Goal: Check status: Check status

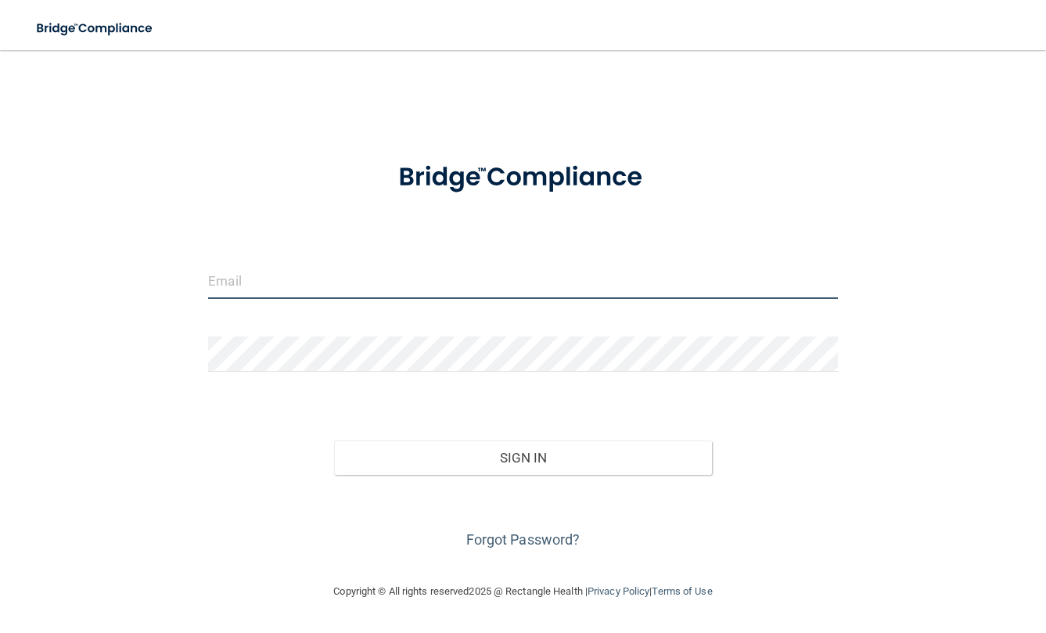
click at [322, 210] on form "Invalid email/password. You don't have permission to access that page. Sign In …" at bounding box center [523, 348] width 630 height 409
type input "[EMAIL_ADDRESS][DOMAIN_NAME]"
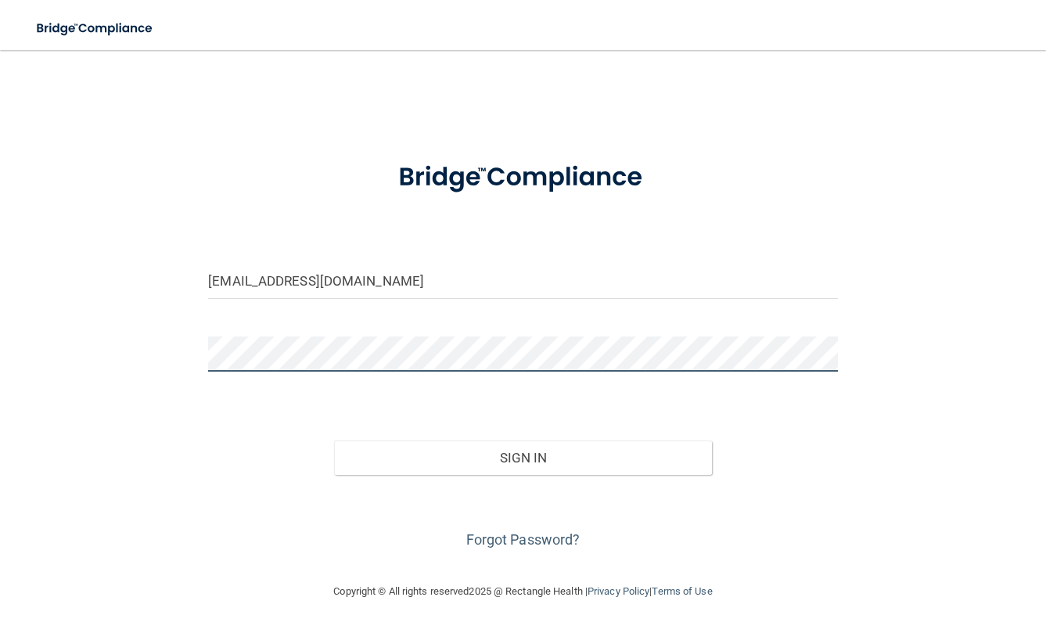
click at [334, 440] on button "Sign In" at bounding box center [523, 457] width 378 height 34
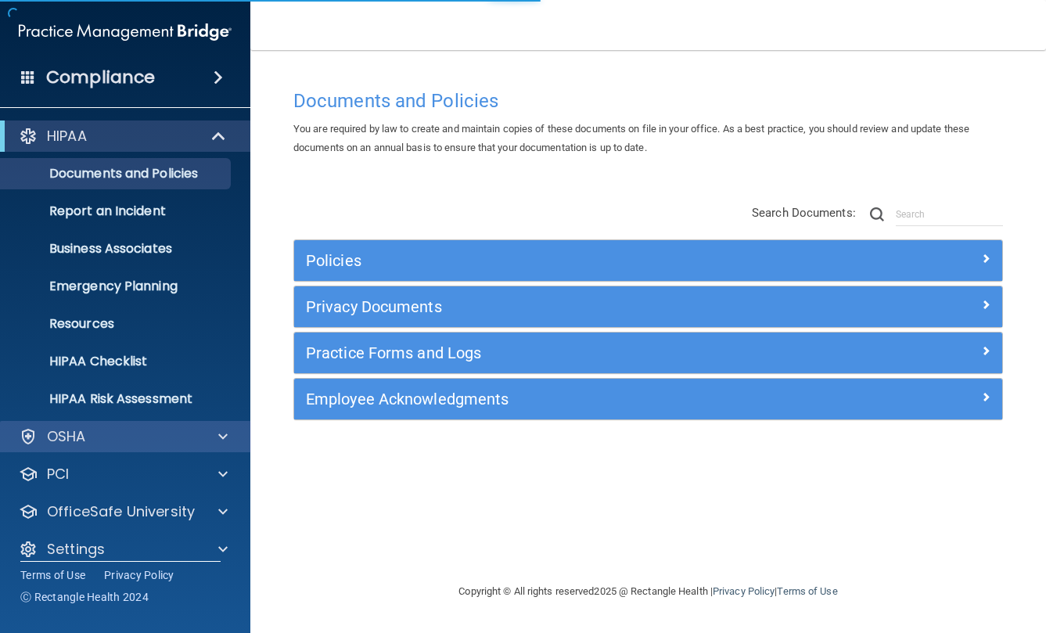
scroll to position [16, 0]
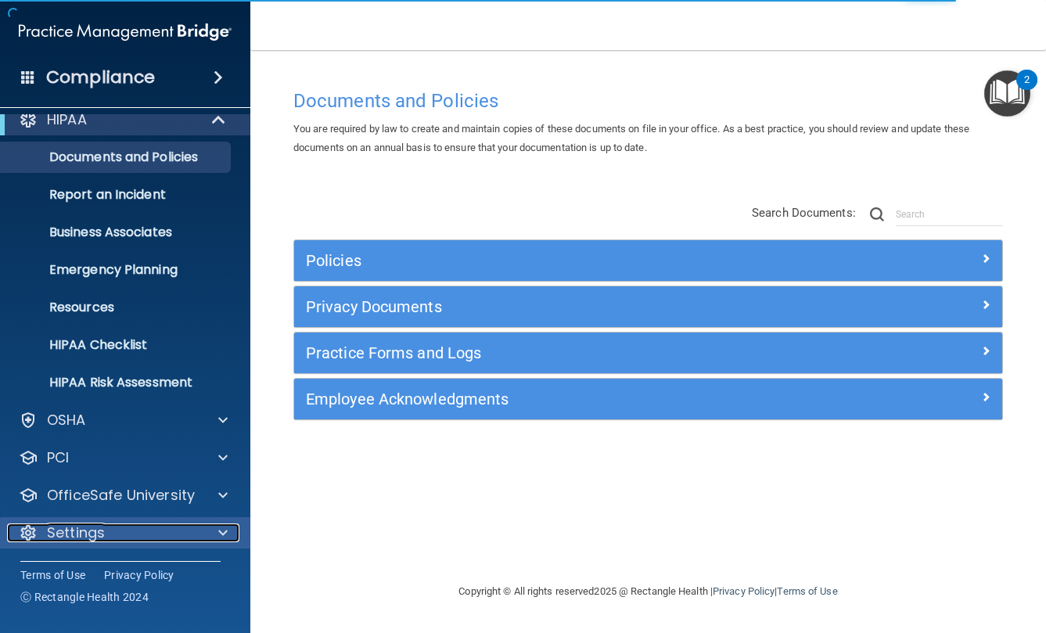
click at [224, 540] on span at bounding box center [222, 532] width 9 height 19
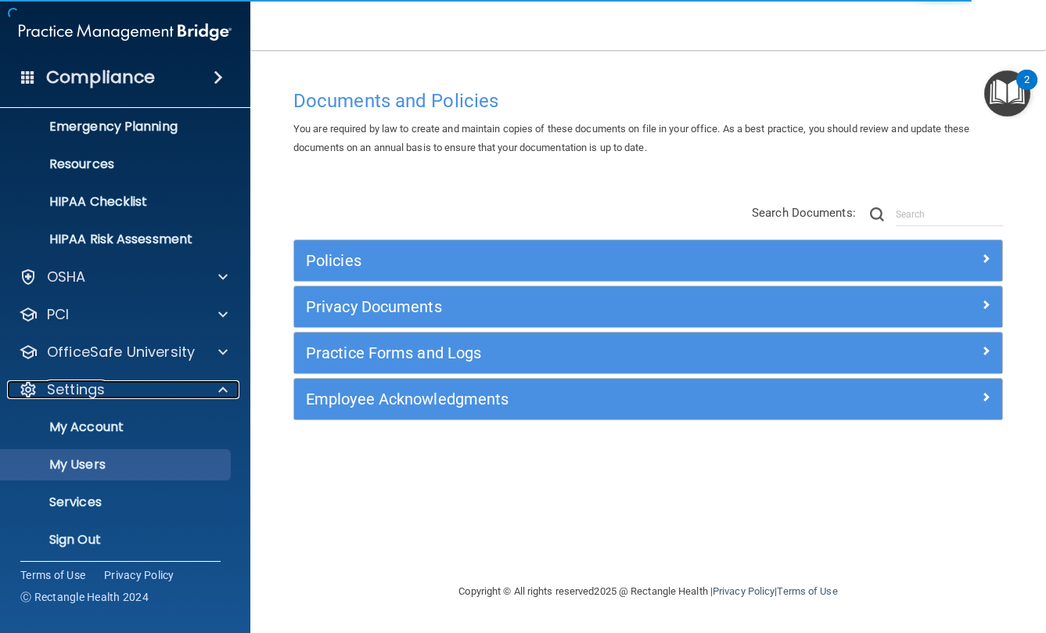
scroll to position [167, 0]
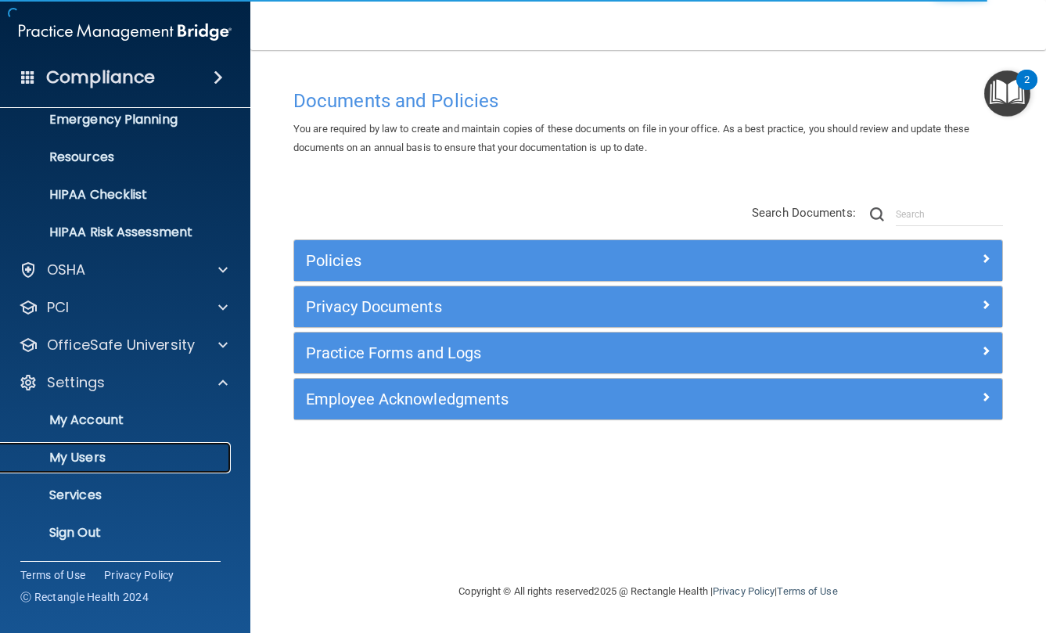
click at [84, 455] on p "My Users" at bounding box center [117, 458] width 214 height 16
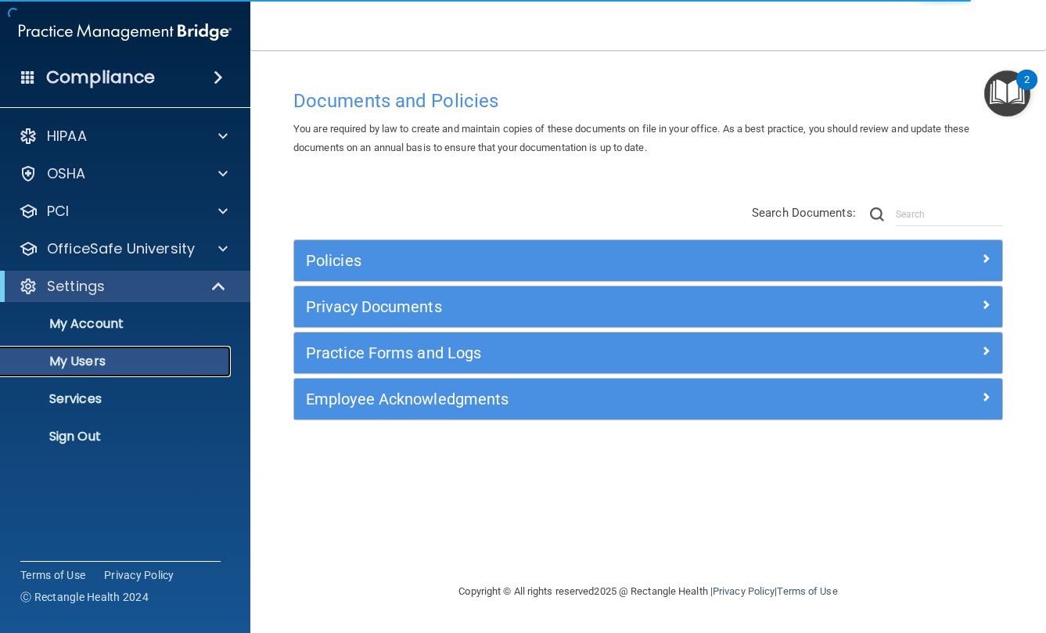
select select "20"
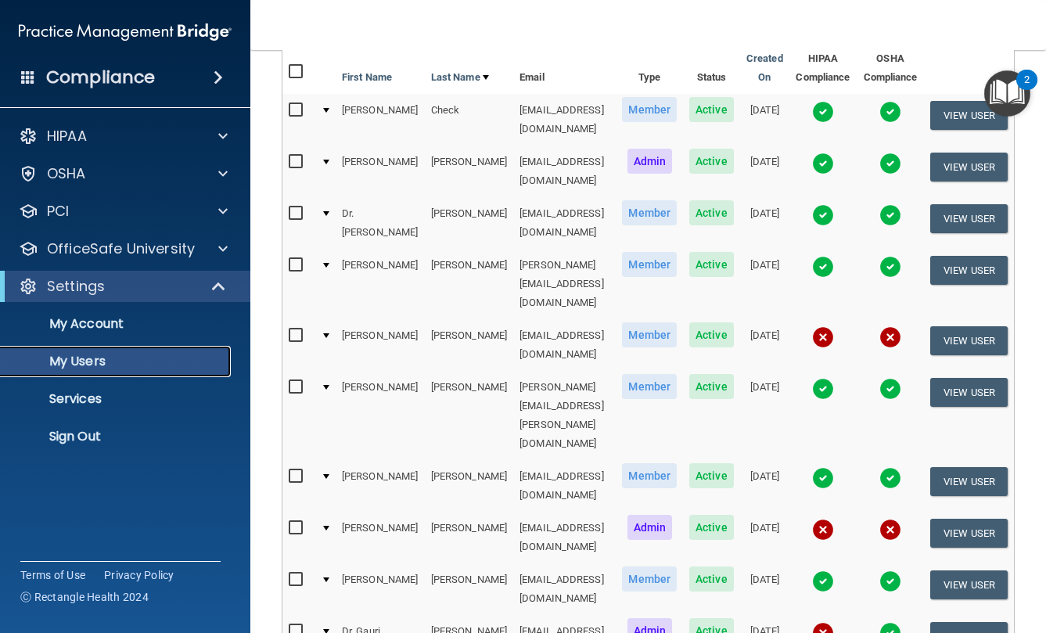
scroll to position [235, 0]
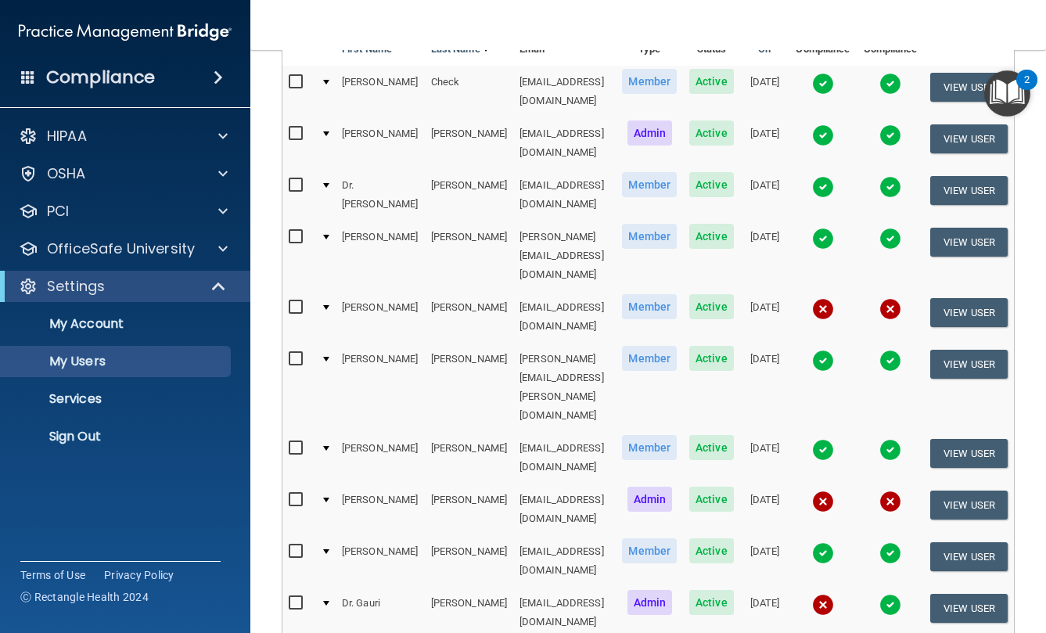
click at [901, 594] on img at bounding box center [890, 605] width 22 height 22
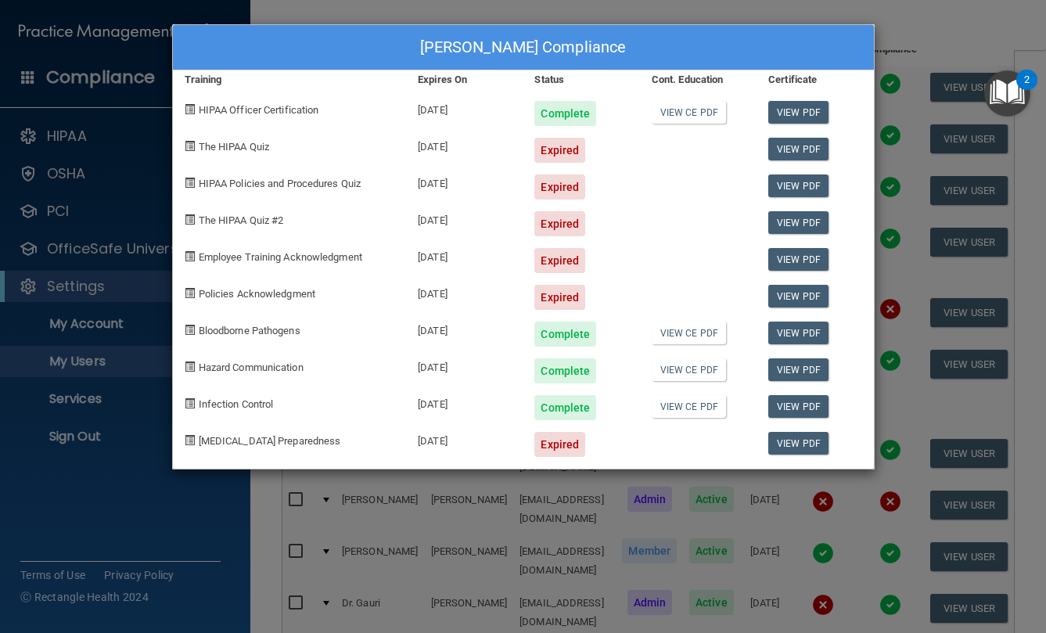
click at [877, 16] on div "[PERSON_NAME] Compliance Training Expires On Status Cont. Education Certificate…" at bounding box center [523, 316] width 1046 height 633
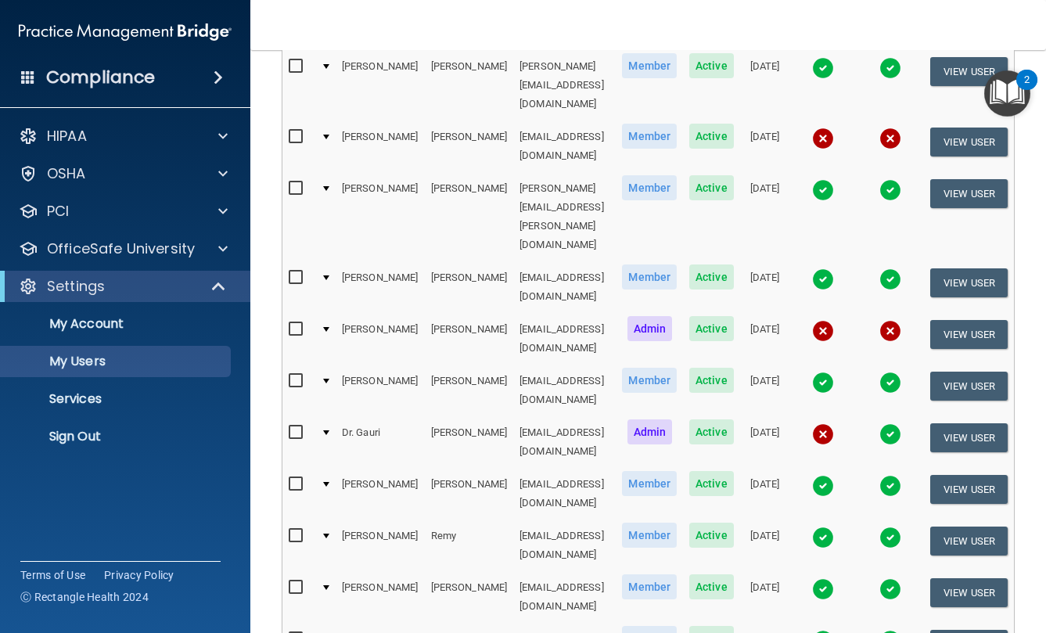
scroll to position [168, 0]
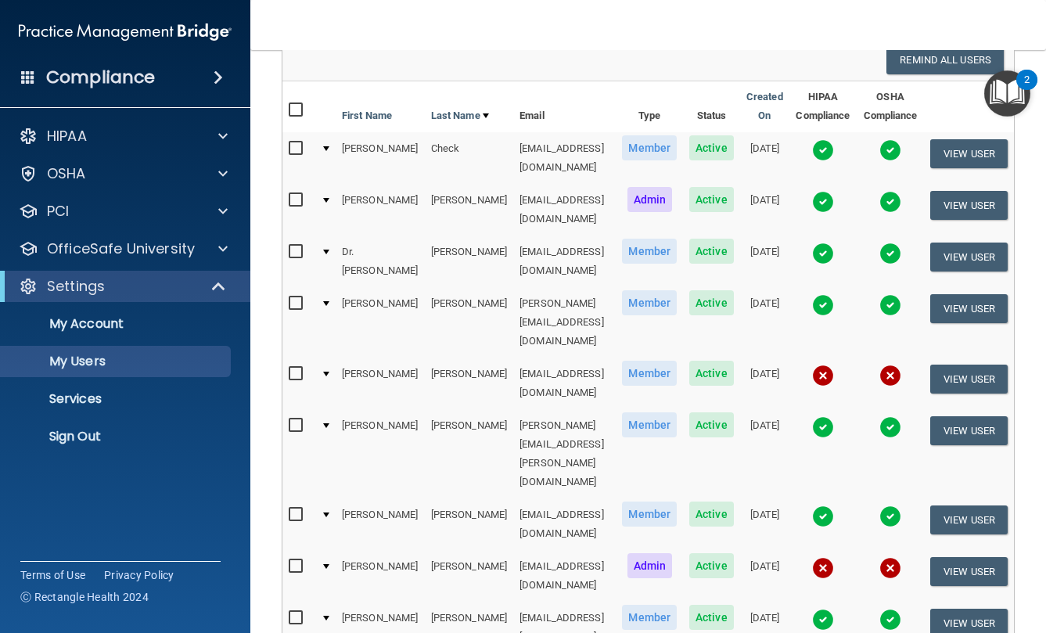
click at [901, 365] on img at bounding box center [890, 376] width 22 height 22
